Goal: Book appointment/travel/reservation

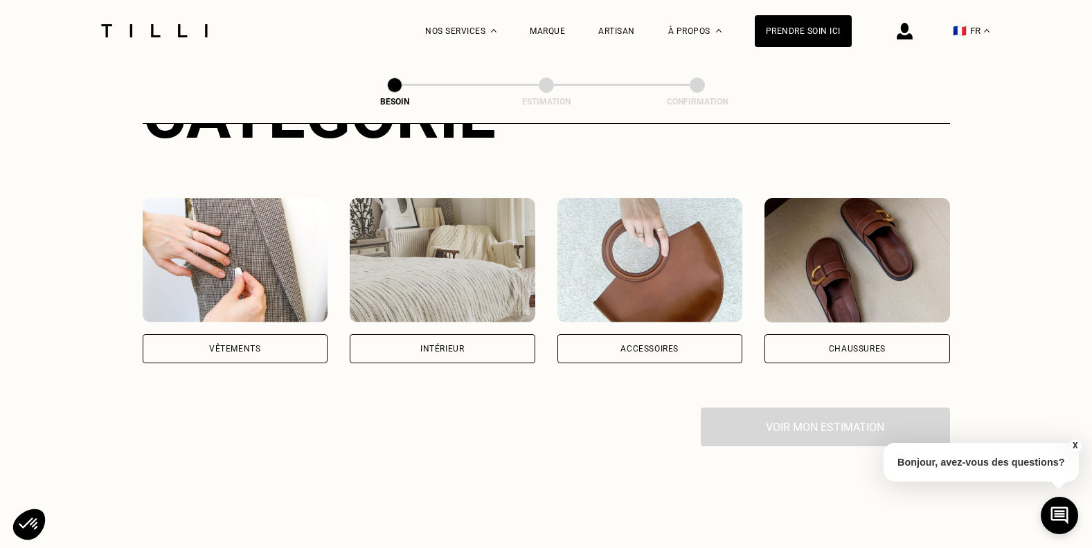
scroll to position [208, 0]
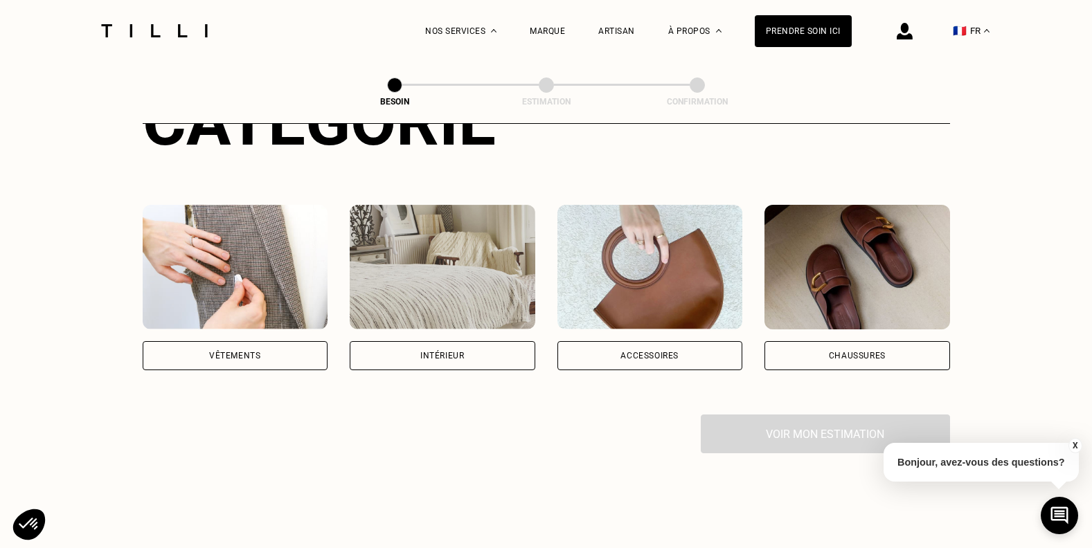
click at [489, 341] on div "Intérieur" at bounding box center [443, 355] width 186 height 29
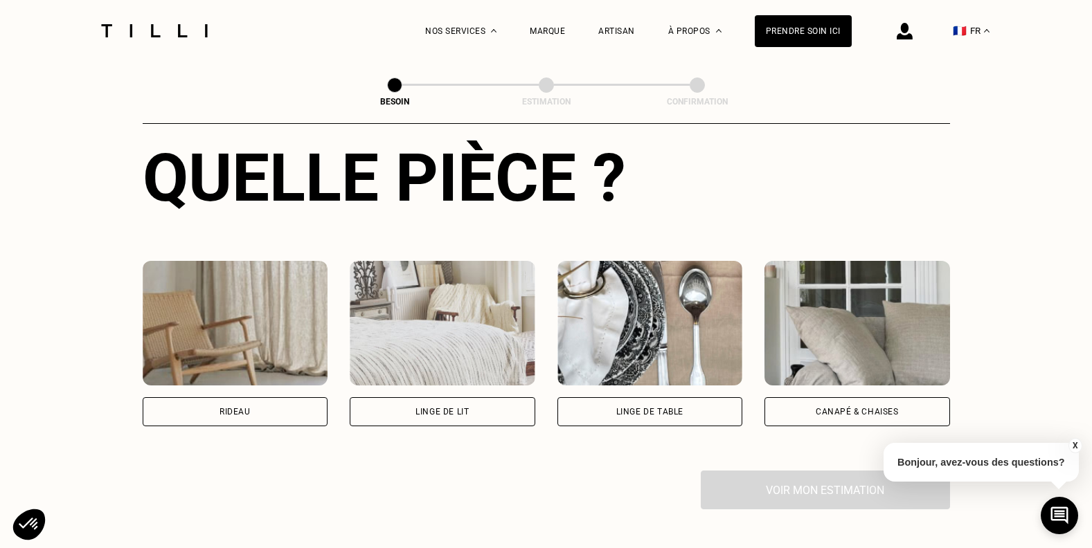
scroll to position [501, 0]
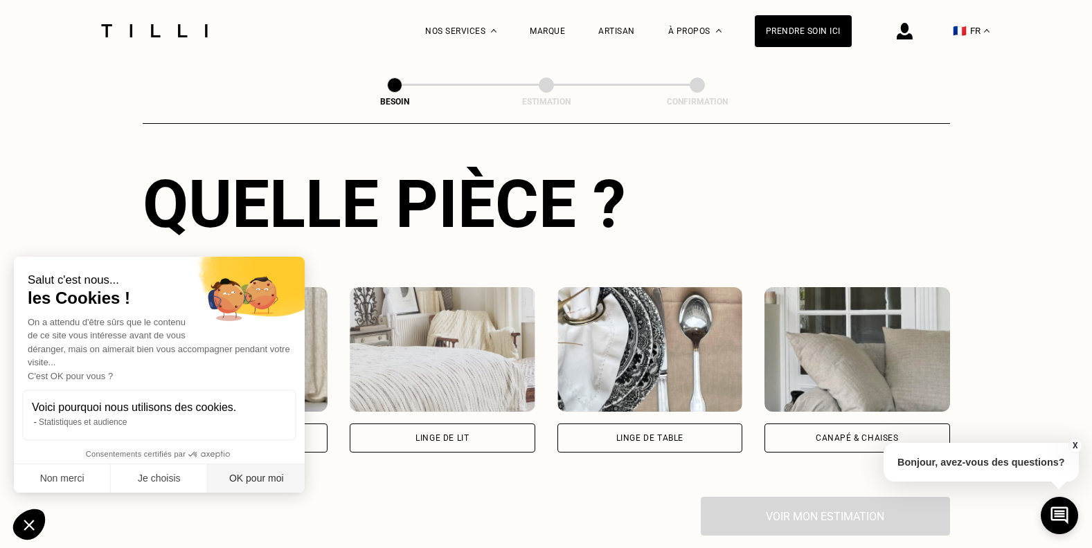
click at [231, 478] on button "OK pour moi" at bounding box center [256, 479] width 97 height 29
checkbox input "true"
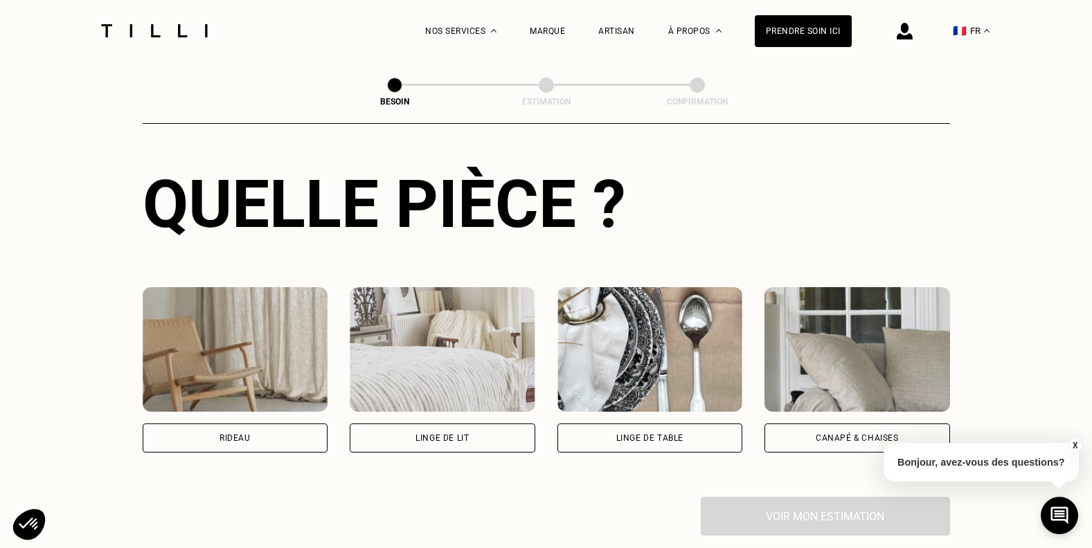
click at [244, 434] on div "Rideau" at bounding box center [234, 438] width 31 height 8
select select "FR"
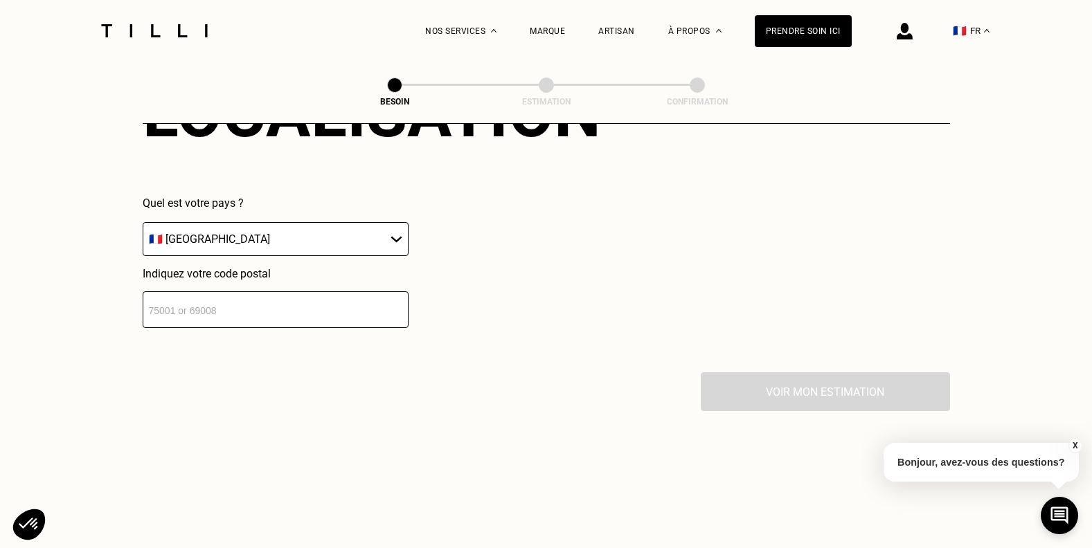
scroll to position [969, 0]
click at [339, 304] on input "number" at bounding box center [276, 308] width 266 height 37
type input "6182"
click at [351, 221] on select "🇩🇪 [GEOGRAPHIC_DATA] 🇦🇹 [GEOGRAPHIC_DATA] 🇧🇪 [GEOGRAPHIC_DATA] 🇧🇬 Bulgarie 🇨🇾 C…" at bounding box center [276, 238] width 266 height 34
select select "BE"
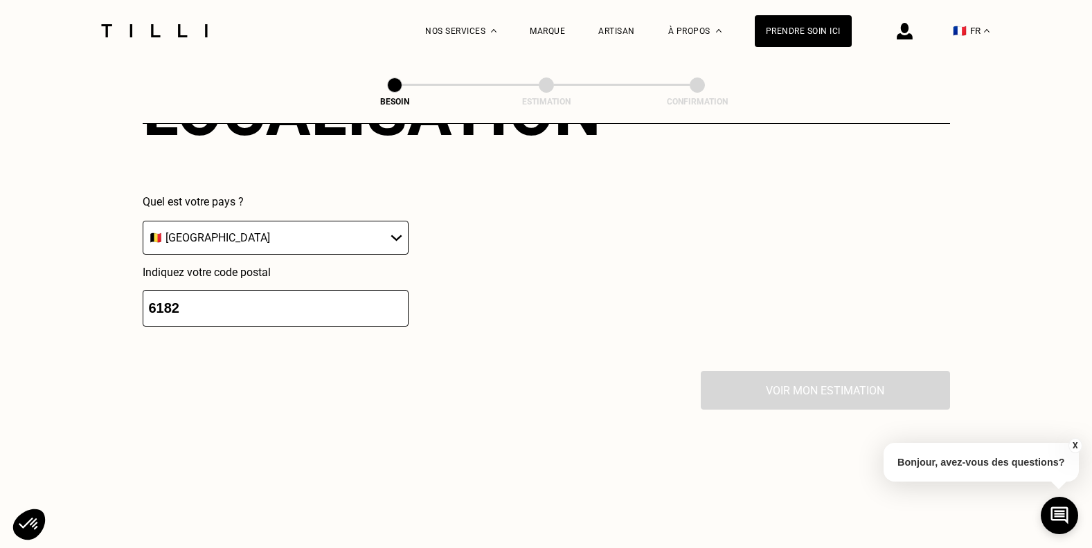
click at [143, 221] on select "🇩🇪 [GEOGRAPHIC_DATA] 🇦🇹 [GEOGRAPHIC_DATA] 🇧🇪 [GEOGRAPHIC_DATA] 🇧🇬 Bulgarie 🇨🇾 C…" at bounding box center [276, 238] width 266 height 34
click at [330, 295] on input "number" at bounding box center [276, 308] width 266 height 37
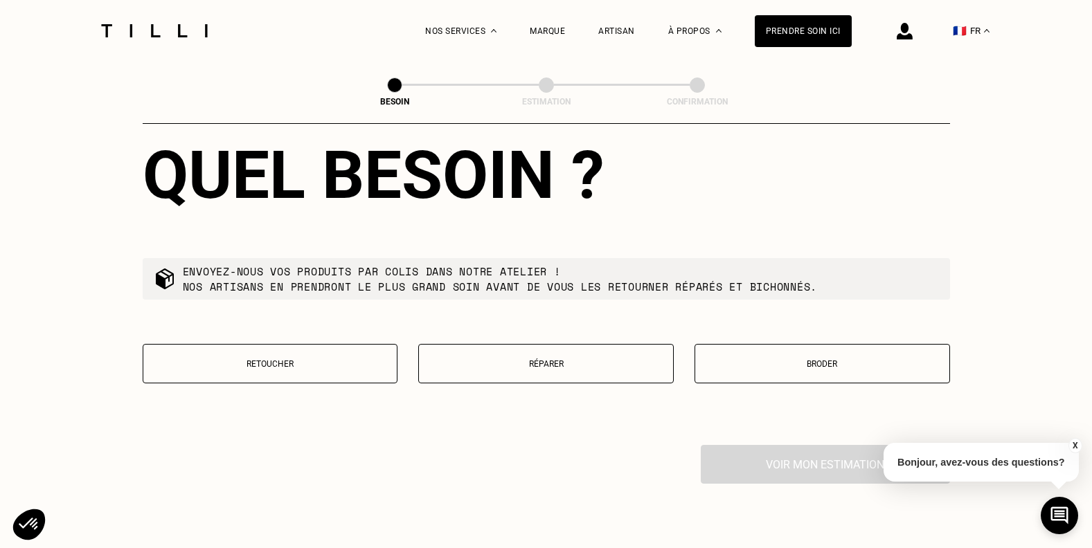
scroll to position [1313, 0]
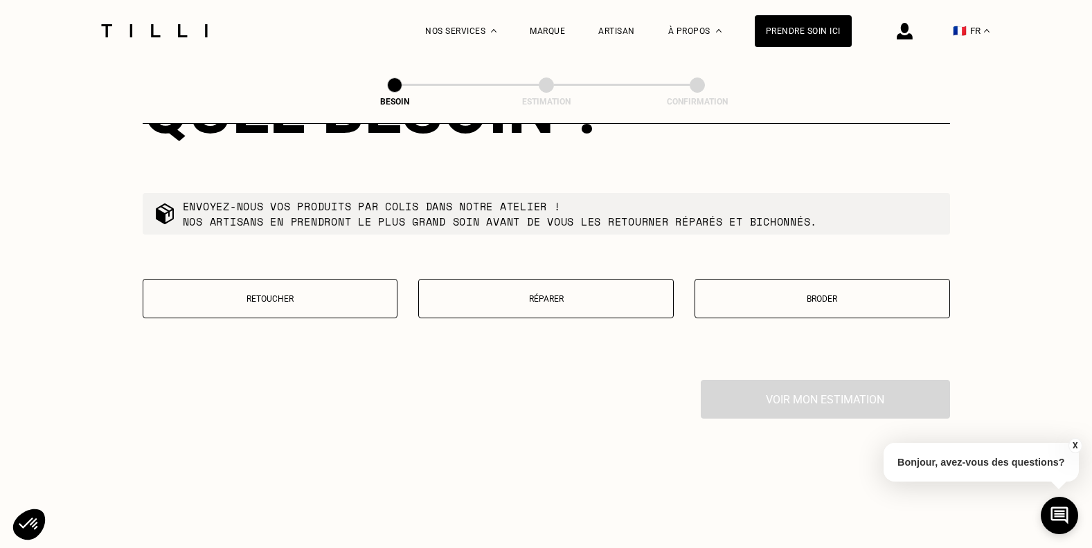
type input "6182"
click at [374, 283] on button "Retoucher" at bounding box center [270, 298] width 255 height 39
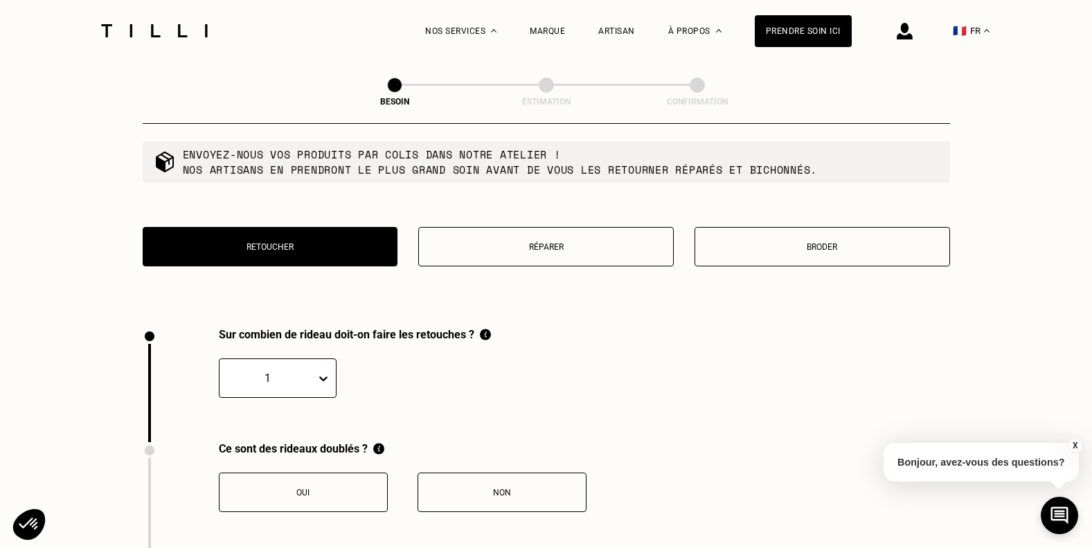
scroll to position [1530, 0]
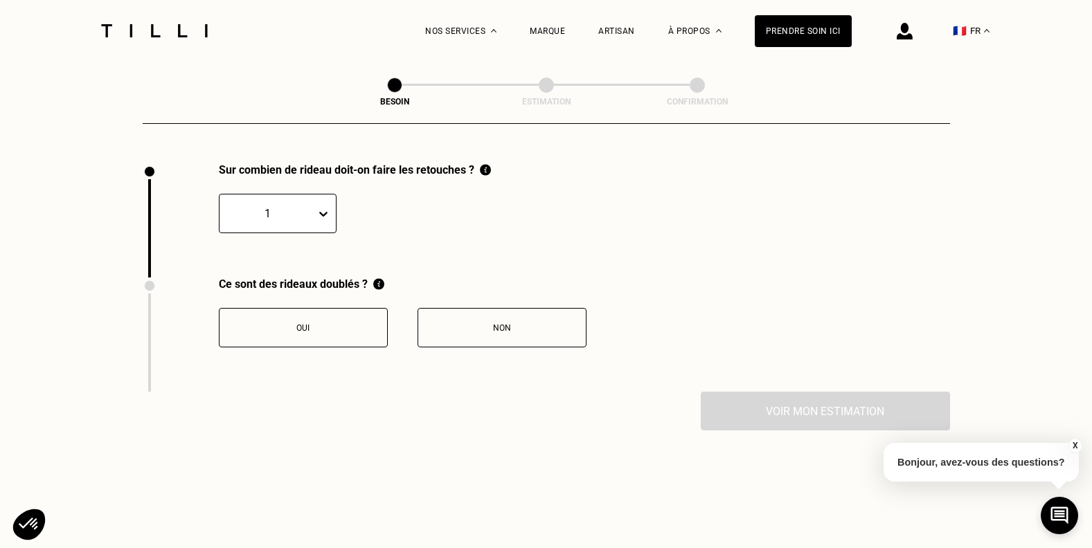
click at [470, 323] on div "Non" at bounding box center [502, 328] width 154 height 10
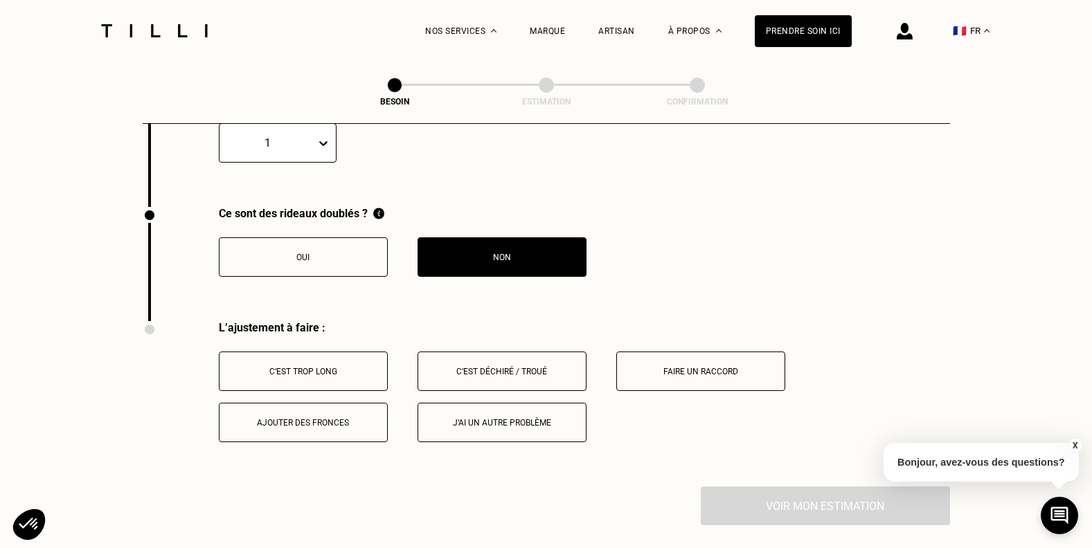
scroll to position [1759, 0]
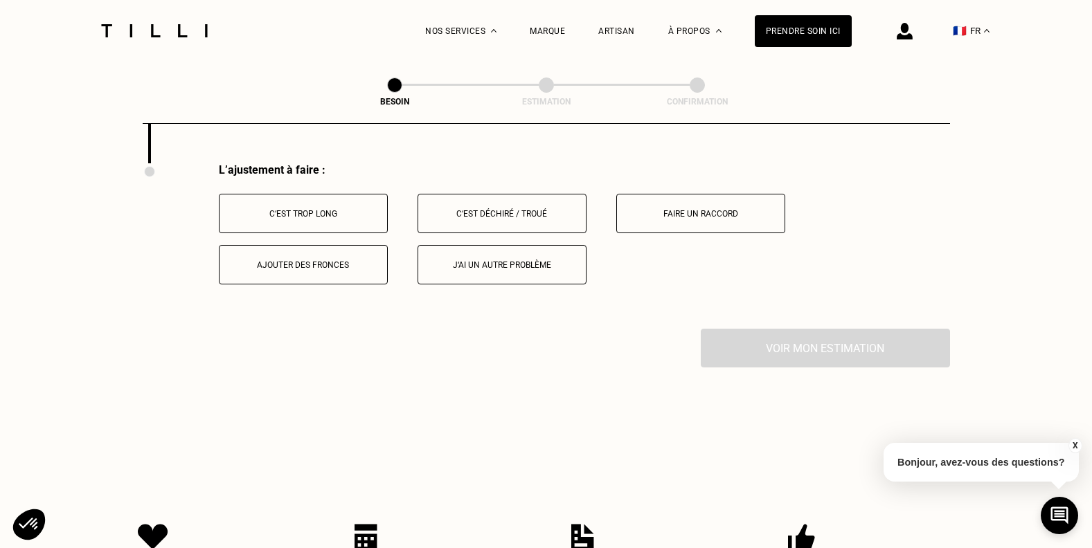
click at [366, 211] on button "C‘est trop long" at bounding box center [303, 213] width 169 height 39
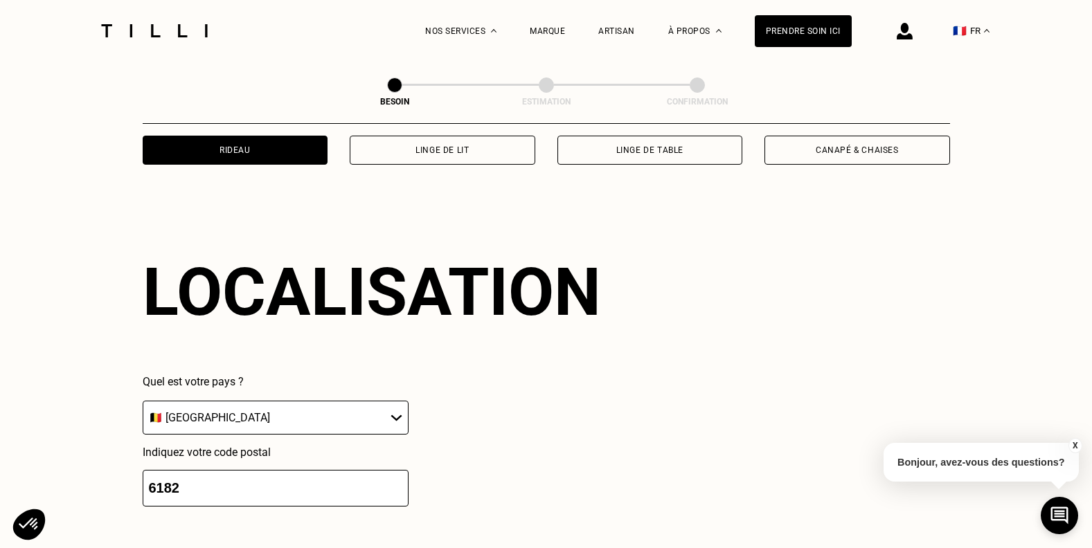
scroll to position [305, 0]
